Goal: Task Accomplishment & Management: Use online tool/utility

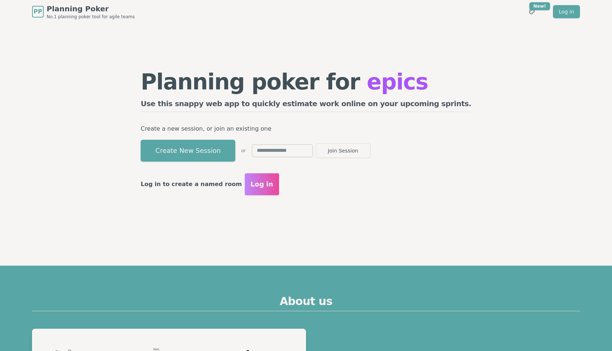
click at [292, 149] on input "text" at bounding box center [282, 150] width 61 height 13
click at [296, 101] on h2 "Use this snappy web app to quickly estimate work online on your upcoming sprint…" at bounding box center [306, 104] width 331 height 13
click at [308, 157] on form "Join Session" at bounding box center [311, 150] width 119 height 15
click at [307, 155] on input "text" at bounding box center [282, 150] width 61 height 13
type input "********"
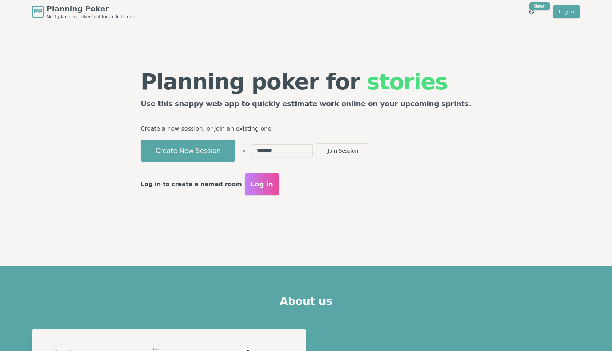
click at [313, 150] on input "********" at bounding box center [282, 150] width 61 height 13
click at [307, 168] on div "Planning poker for tasks Use this snappy web app to quickly estimate work onlin…" at bounding box center [306, 133] width 346 height 146
click at [324, 134] on div "Planning poker for tasks Use this snappy web app to quickly estimate work onlin…" at bounding box center [306, 105] width 331 height 69
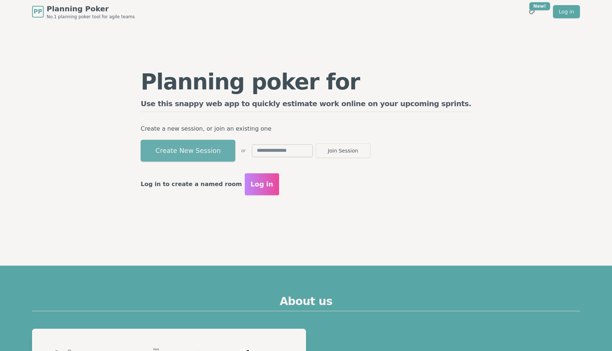
click at [235, 144] on button "Create New Session" at bounding box center [188, 151] width 95 height 22
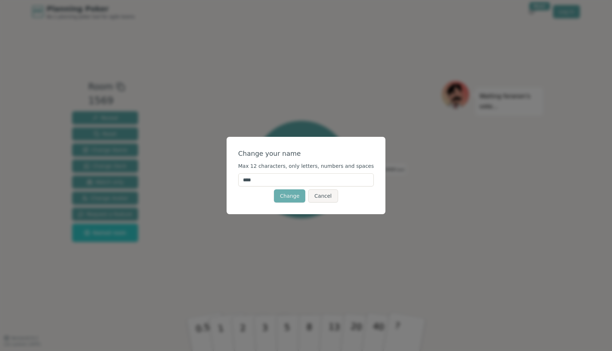
click at [297, 193] on button "Change" at bounding box center [289, 195] width 31 height 13
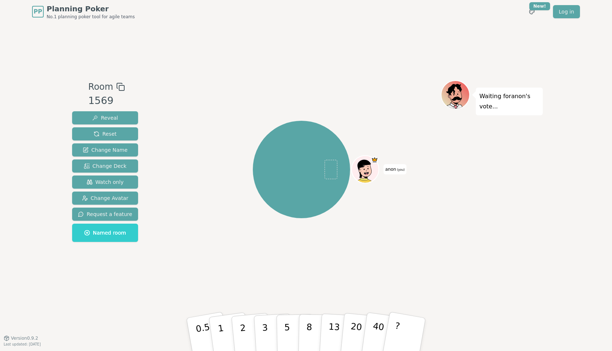
click at [312, 299] on div "Room 1569 Reveal Reset Change Name Change Deck Watch only Change Avatar Request…" at bounding box center [306, 180] width 474 height 314
